Goal: Find specific page/section: Find specific page/section

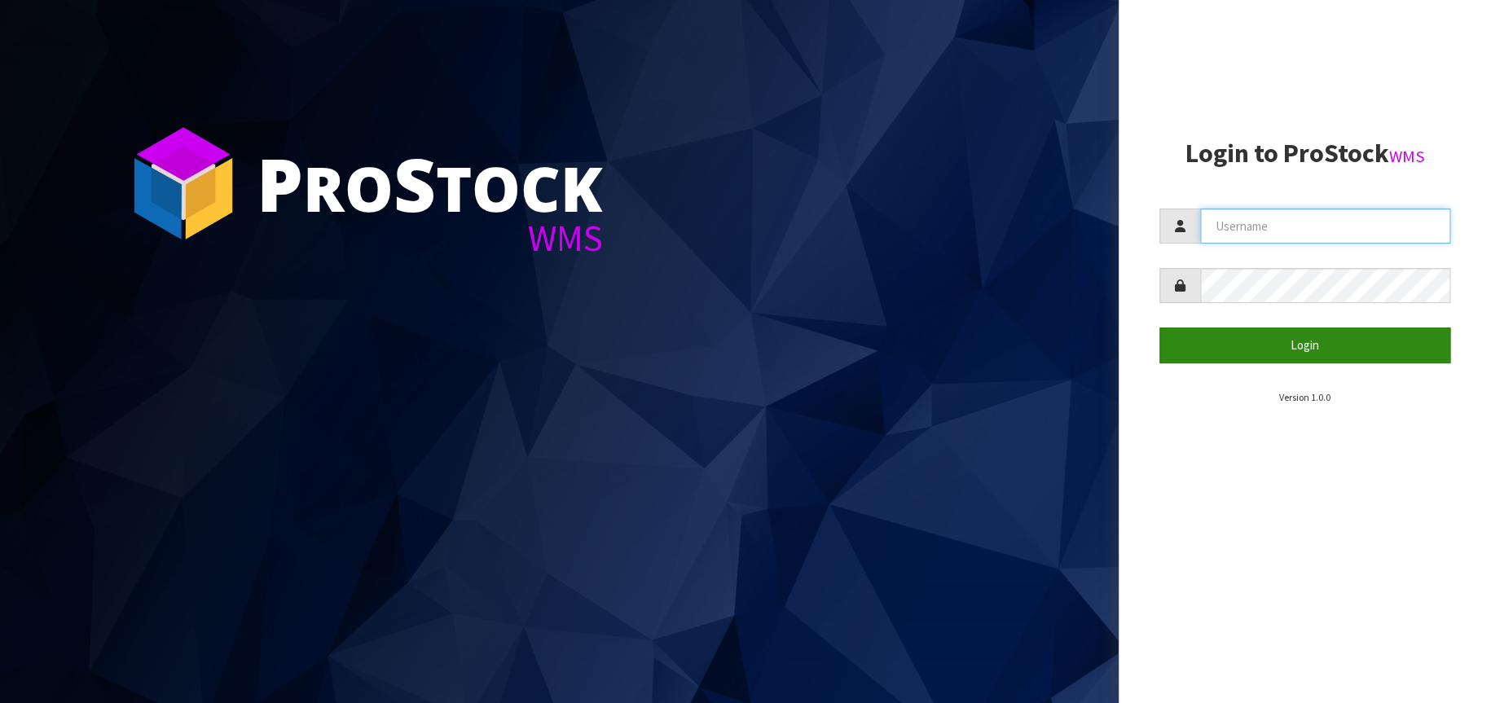
type input "[EMAIL_ADDRESS][DOMAIN_NAME]"
click at [1318, 350] on button "Login" at bounding box center [1305, 345] width 292 height 35
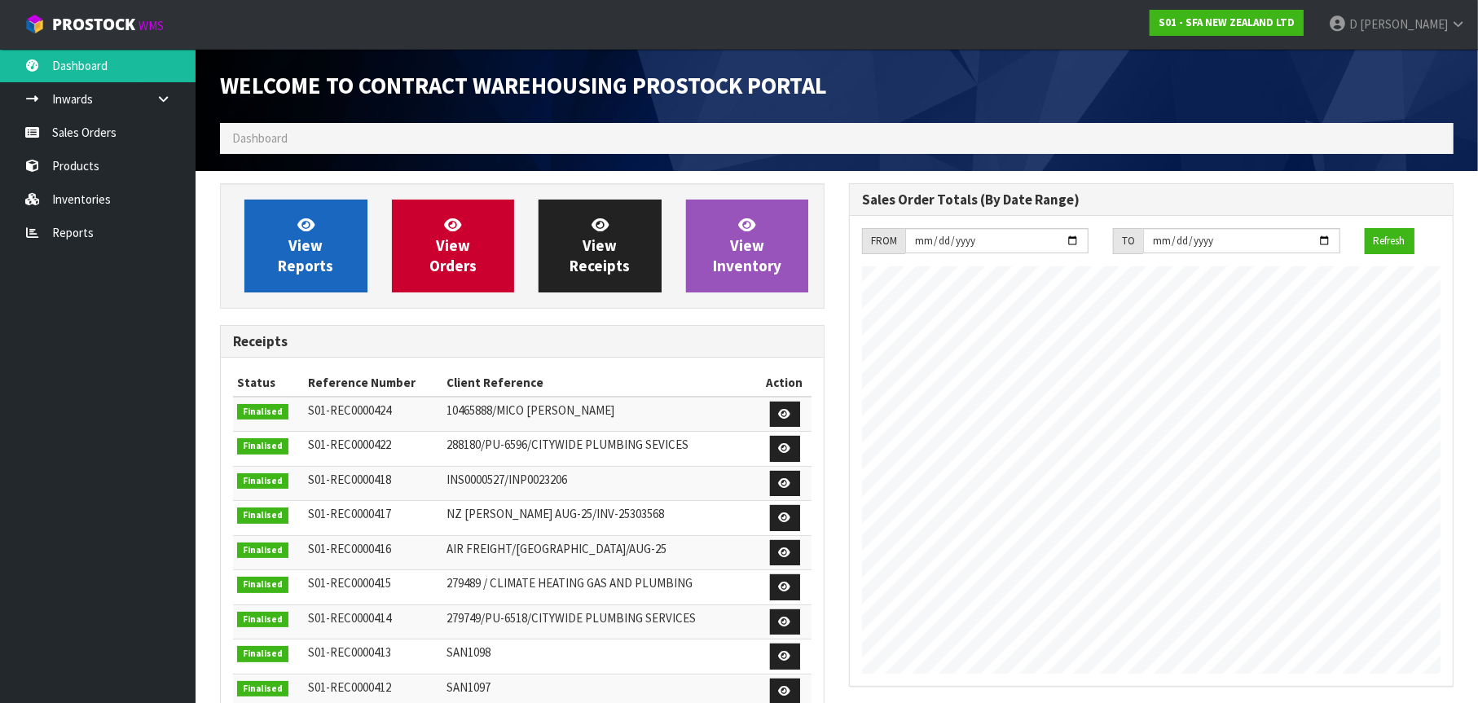
scroll to position [903, 629]
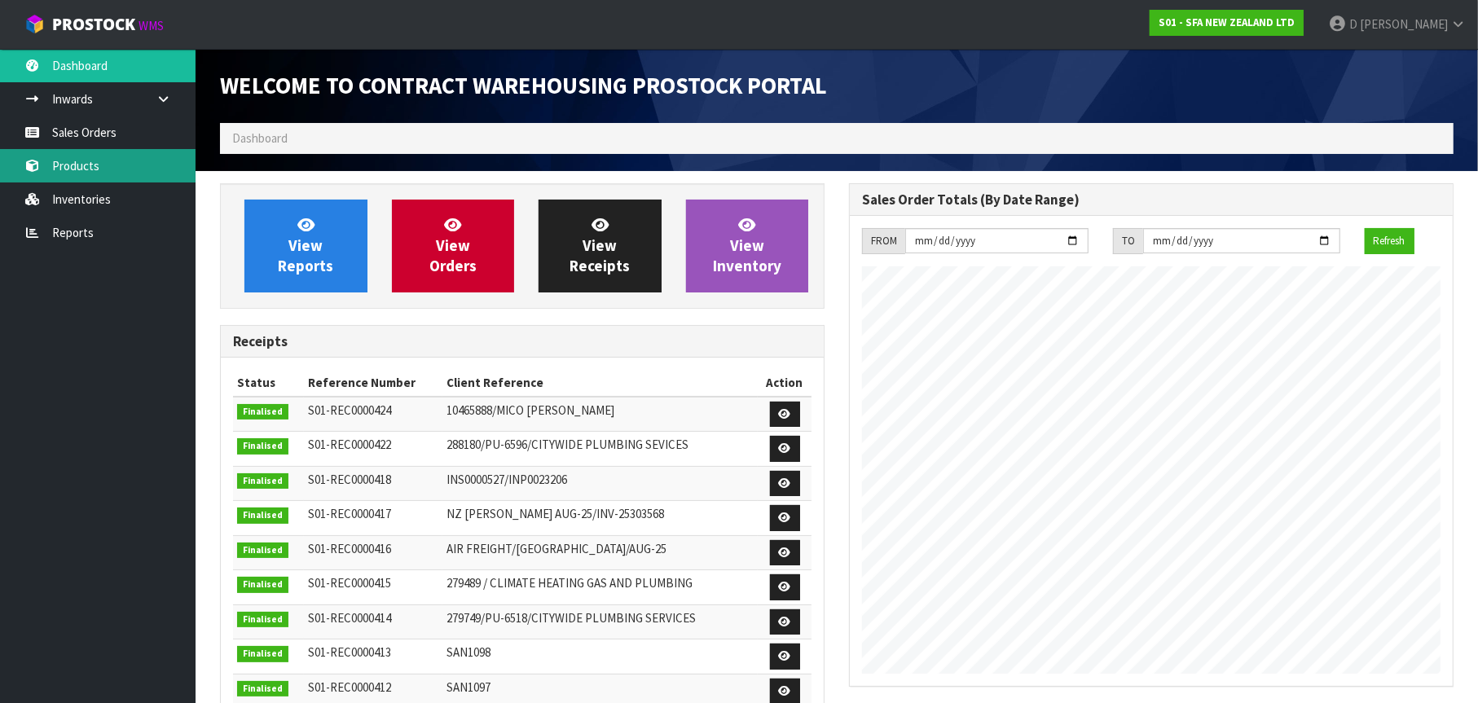
click at [112, 172] on link "Products" at bounding box center [98, 165] width 196 height 33
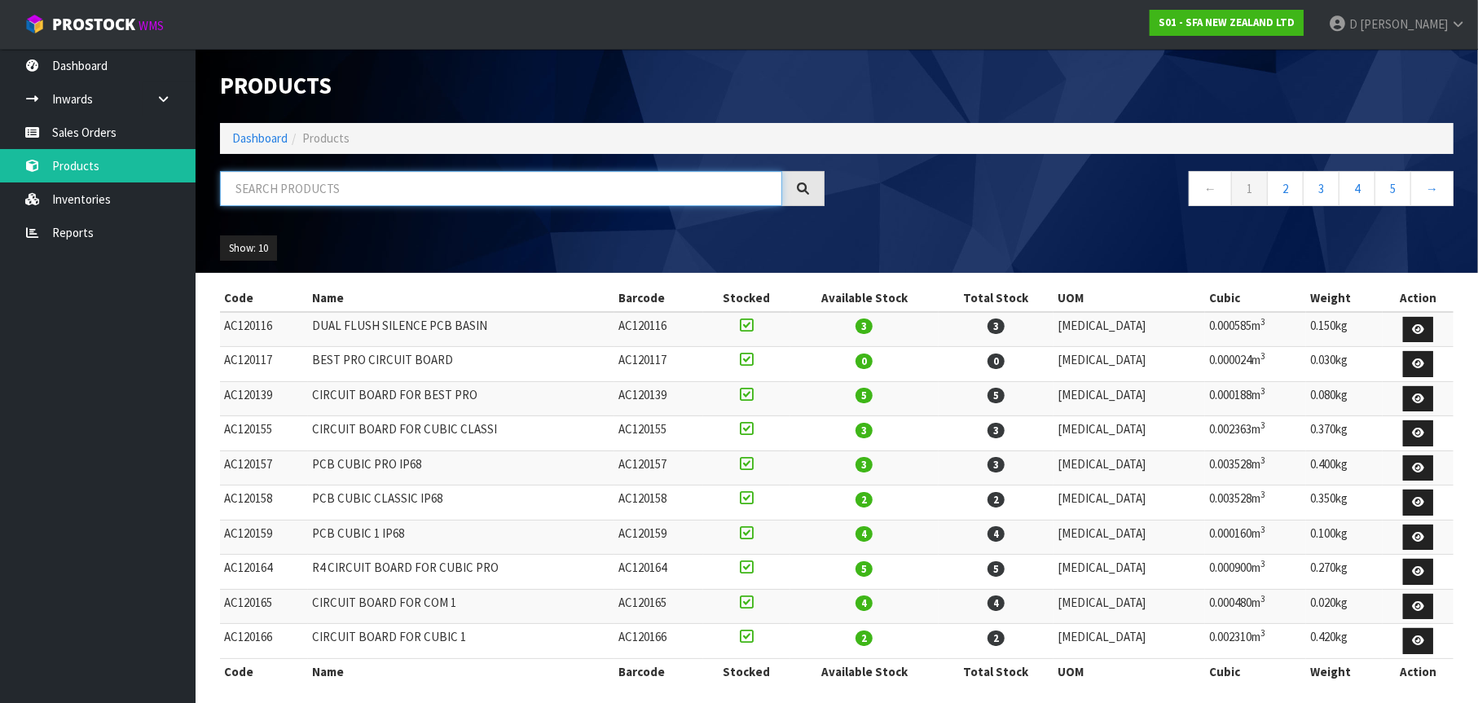
click at [256, 191] on input "text" at bounding box center [501, 188] width 562 height 35
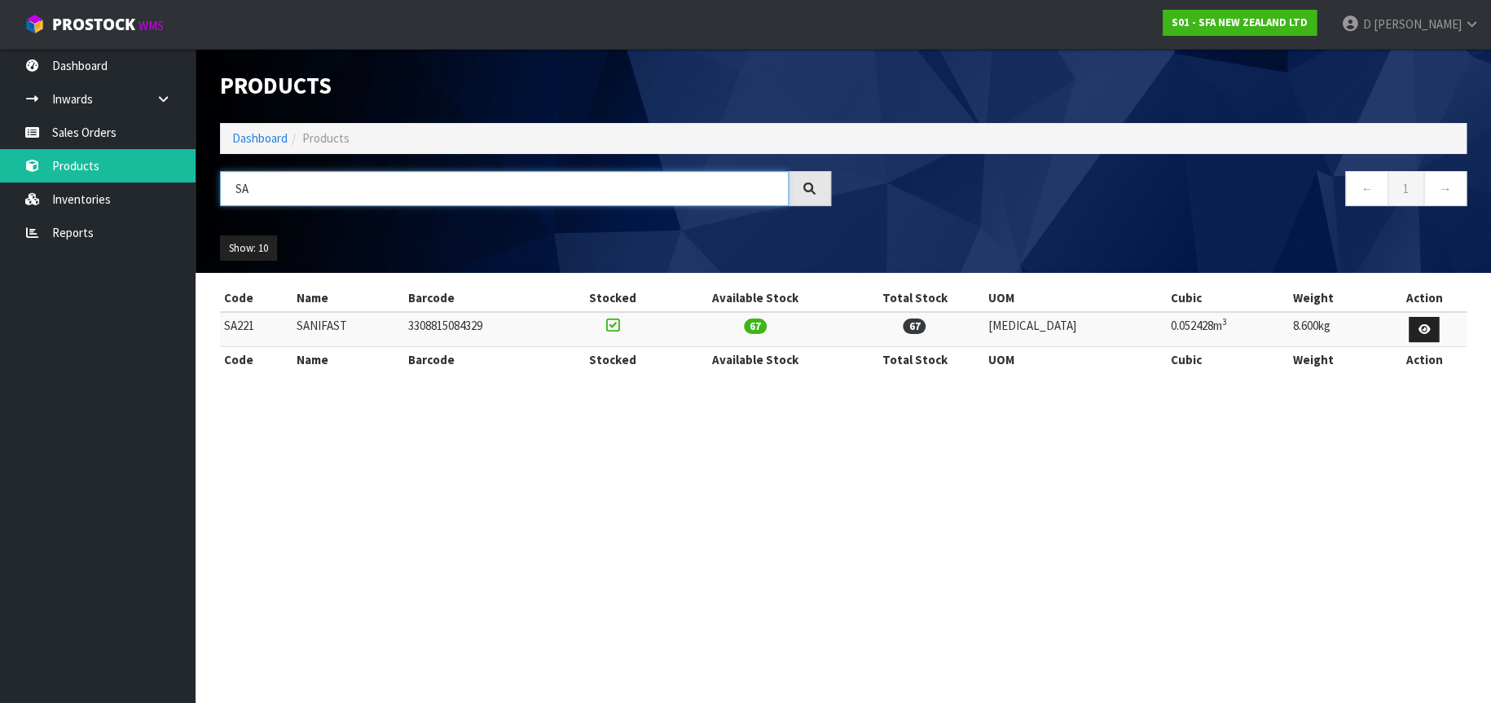
type input "S"
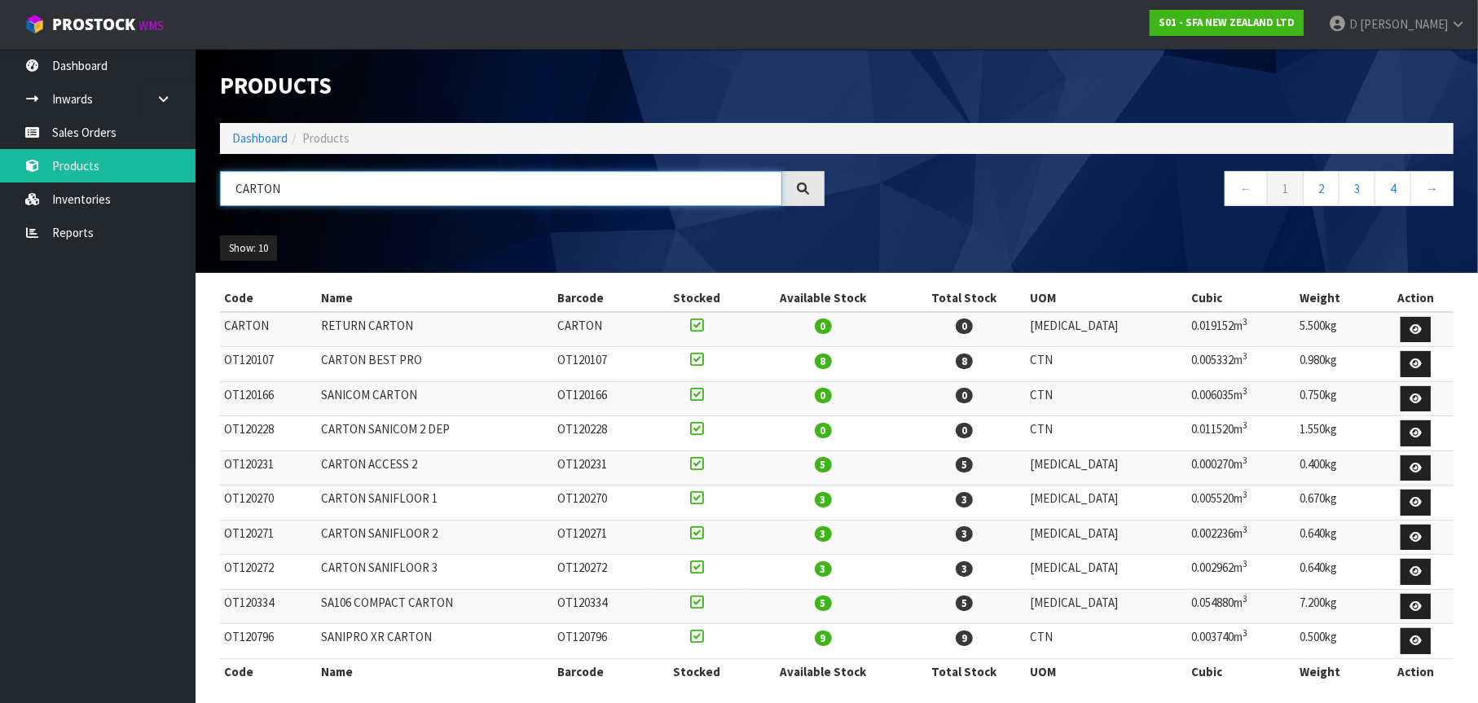
drag, startPoint x: 284, startPoint y: 191, endPoint x: 227, endPoint y: 187, distance: 57.2
click at [227, 187] on input "CARTON" at bounding box center [501, 188] width 562 height 35
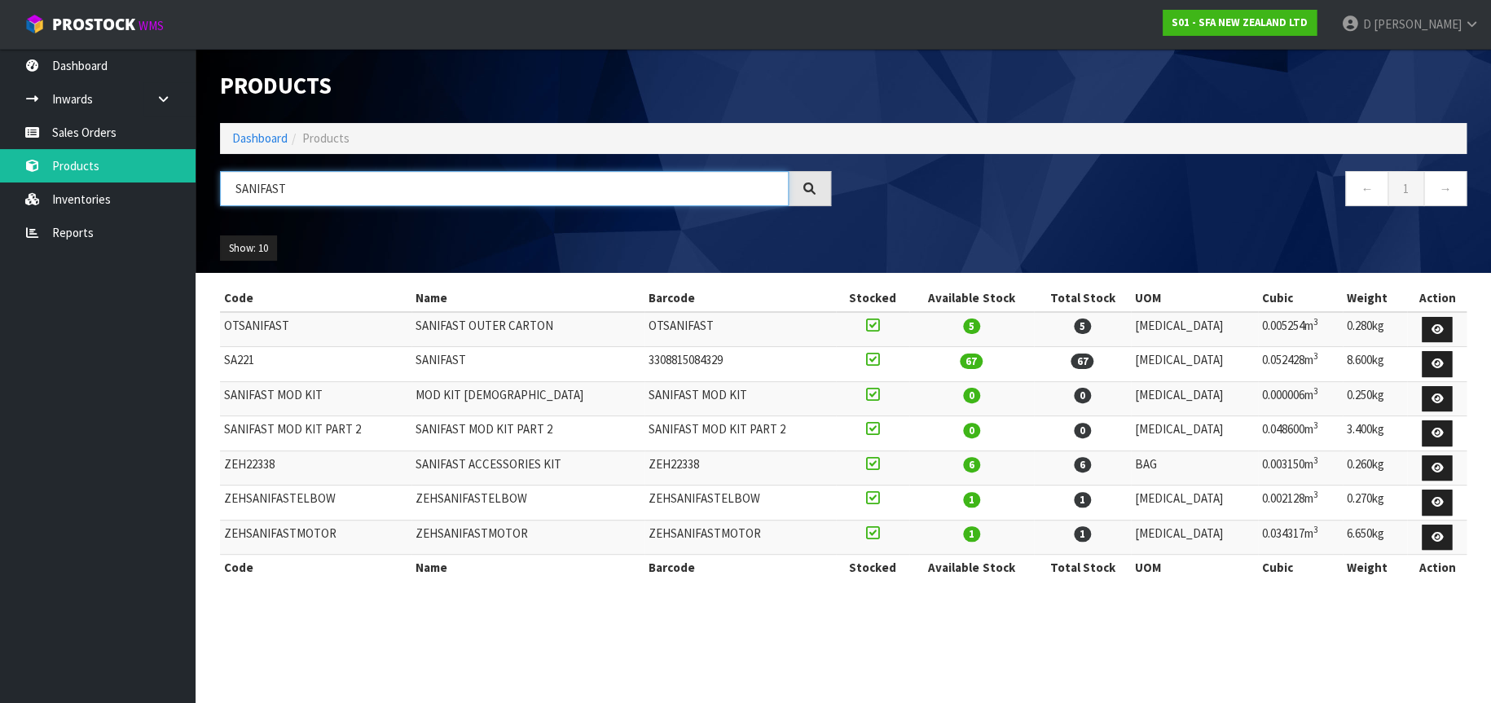
type input "SANIFAST"
drag, startPoint x: 286, startPoint y: 323, endPoint x: 223, endPoint y: 322, distance: 62.8
click at [223, 322] on td "OTSANIFAST" at bounding box center [315, 329] width 191 height 35
copy td "OTSANIFAST"
